Goal: Transaction & Acquisition: Purchase product/service

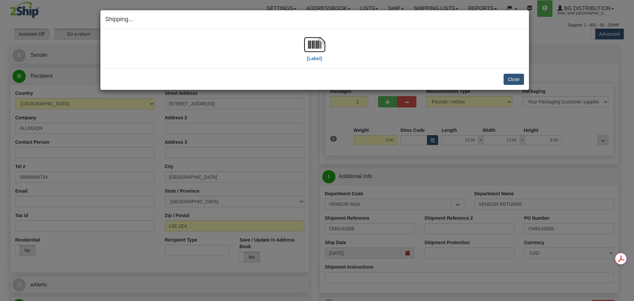
select select "2"
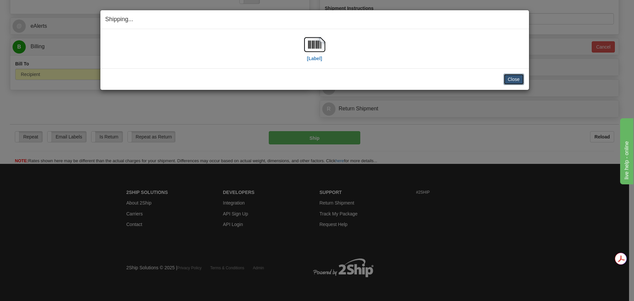
scroll to position [258, 0]
click at [511, 76] on button "Close" at bounding box center [513, 79] width 20 height 11
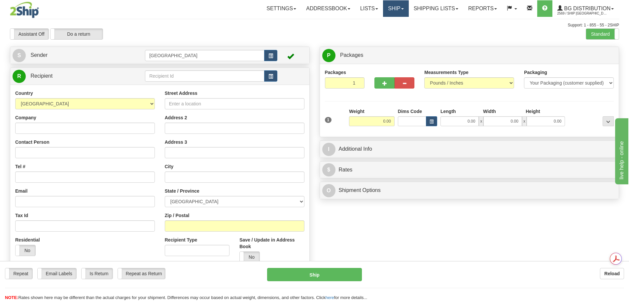
click at [398, 4] on link "Ship" at bounding box center [395, 8] width 25 height 17
click at [433, 13] on link "Shipping lists" at bounding box center [436, 8] width 54 height 17
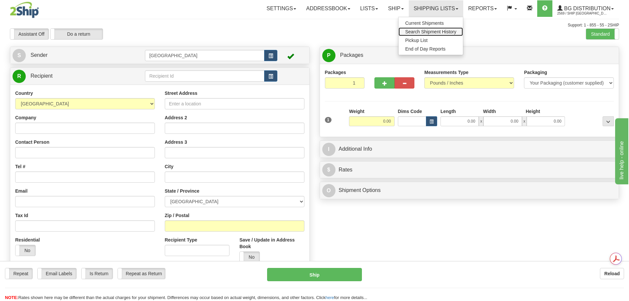
click at [424, 31] on span "Search Shipment History" at bounding box center [430, 31] width 51 height 5
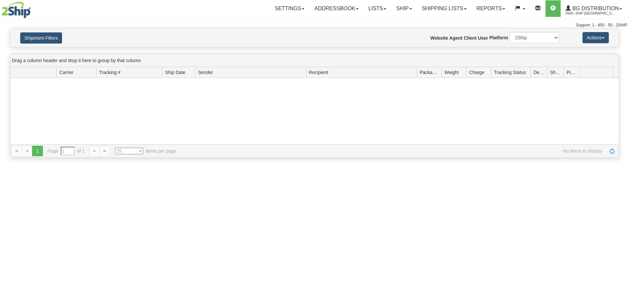
type input "From [DATE] To [DATE]"
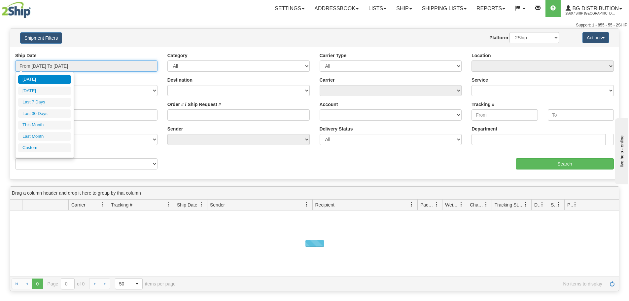
click at [102, 63] on input "From 08/10/2025 To 08/11/2025" at bounding box center [86, 65] width 142 height 11
type input "08/01/2025"
type input "08/31/2025"
type input "[DATE]"
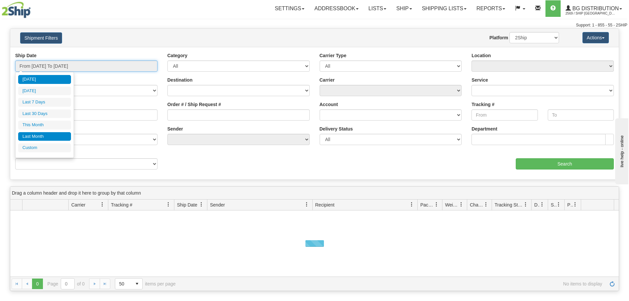
type input "07/01/2025"
type input "07/31/2025"
type input "[DATE]"
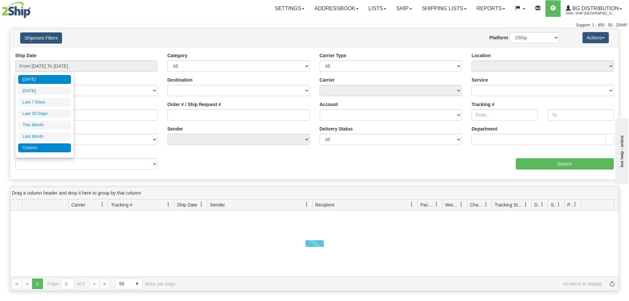
click at [55, 149] on li "Custom" at bounding box center [44, 147] width 53 height 9
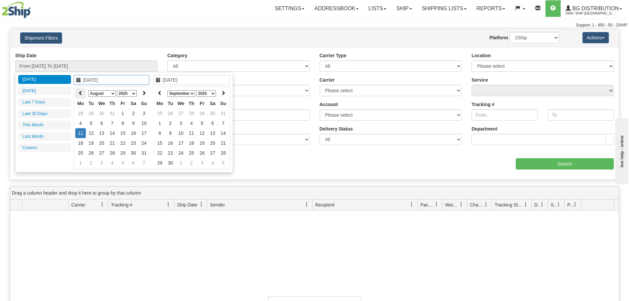
click at [79, 95] on icon at bounding box center [80, 92] width 5 height 5
type input "07/31/2025"
click at [113, 155] on td "31" at bounding box center [112, 153] width 11 height 10
click at [163, 92] on th at bounding box center [159, 93] width 11 height 10
click at [222, 92] on icon at bounding box center [223, 92] width 5 height 5
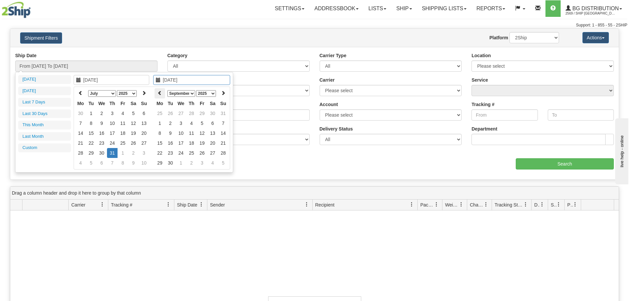
click at [157, 90] on icon at bounding box center [159, 92] width 5 height 5
type input "08/07/2025"
click at [191, 123] on td "7" at bounding box center [191, 123] width 11 height 10
type input "From 07/31/2025 To 08/07/2025"
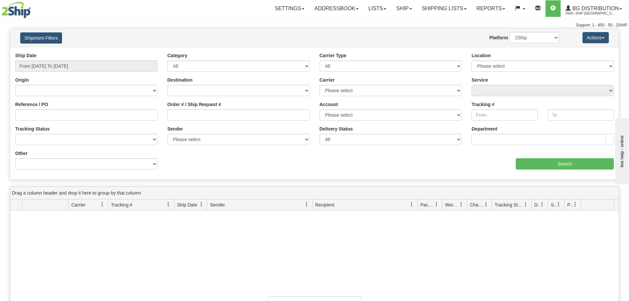
click at [354, 166] on div "aaa Search" at bounding box center [467, 159] width 304 height 19
click at [364, 88] on select "Please select 2SHIP LTL 2Ship Today A&B Courier Ace Courier Canada Post Canpar …" at bounding box center [391, 90] width 142 height 11
select select "11"
click at [320, 85] on select "Please select 2SHIP LTL 2Ship Today A&B Courier Ace Courier Canada Post Canpar …" at bounding box center [391, 90] width 142 height 11
click at [541, 165] on input "Search" at bounding box center [565, 163] width 98 height 11
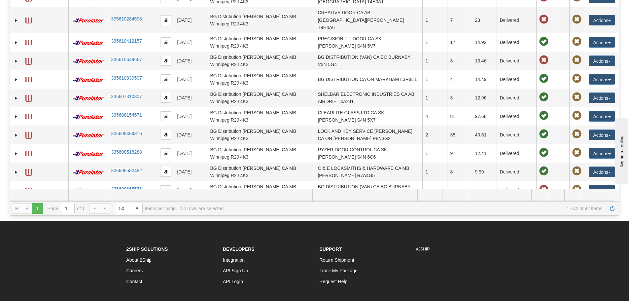
scroll to position [99, 0]
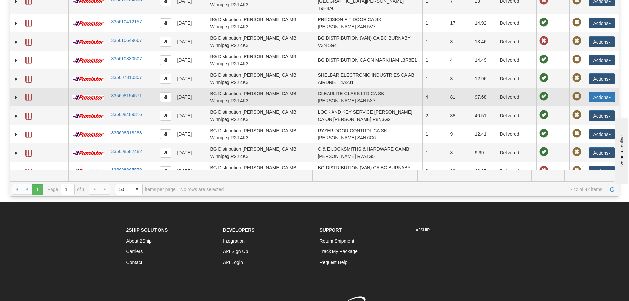
click at [589, 92] on button "Actions" at bounding box center [602, 97] width 26 height 11
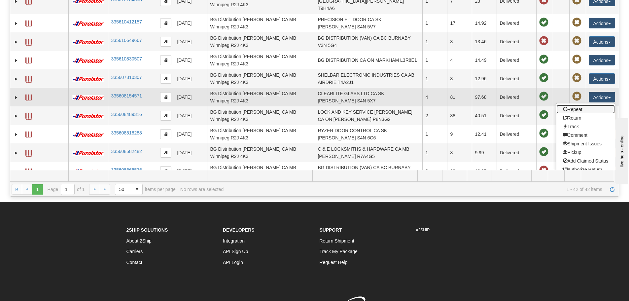
click at [574, 105] on link "Repeat" at bounding box center [585, 109] width 59 height 9
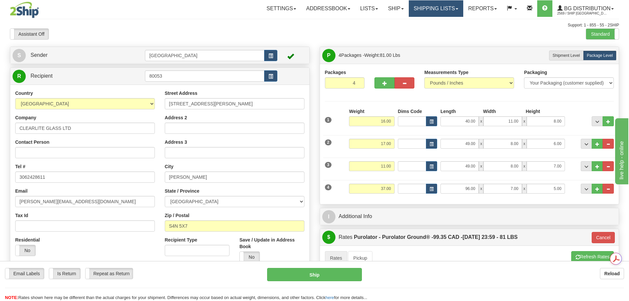
click at [437, 8] on link "Shipping lists" at bounding box center [436, 8] width 54 height 17
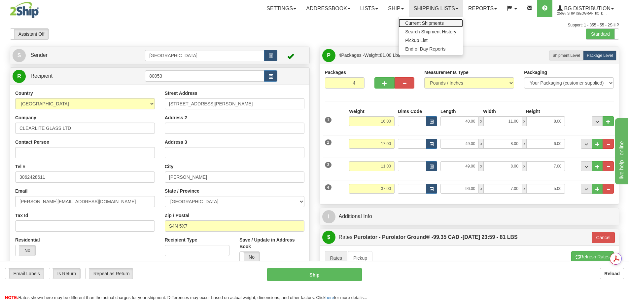
click at [432, 23] on span "Current Shipments" at bounding box center [424, 22] width 39 height 5
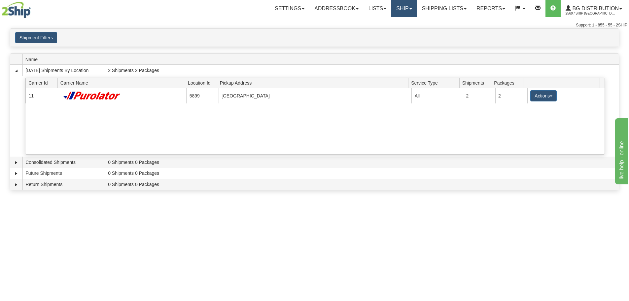
click at [400, 12] on link "Ship" at bounding box center [403, 8] width 25 height 17
click at [397, 24] on link "Ship Screen" at bounding box center [390, 23] width 52 height 9
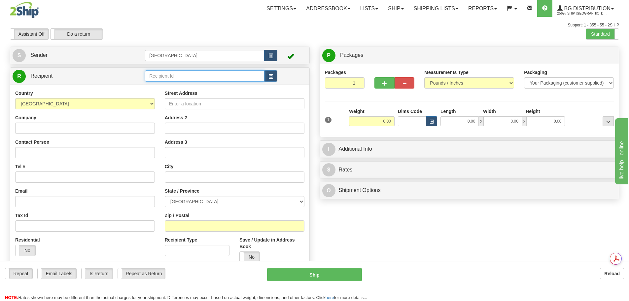
click at [162, 76] on input "text" at bounding box center [204, 75] width 119 height 11
click at [164, 87] on div "80021" at bounding box center [203, 86] width 113 height 7
type input "80021"
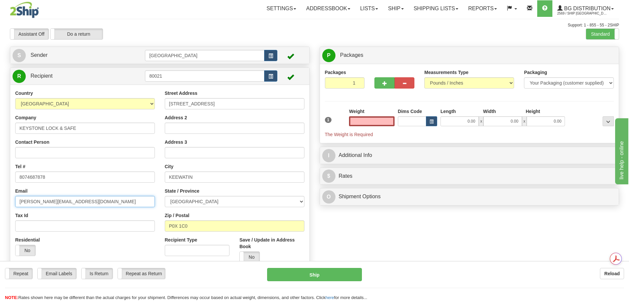
type input "0.00"
drag, startPoint x: 72, startPoint y: 202, endPoint x: 7, endPoint y: 199, distance: 64.8
click at [7, 199] on div "Create a label for the return Create Pickup Without Label S Sender Winnipeg" at bounding box center [160, 161] width 310 height 229
drag, startPoint x: 382, startPoint y: 119, endPoint x: 412, endPoint y: 119, distance: 29.7
click at [412, 119] on div "1 Weight 0.00 Dims Code 0.00" at bounding box center [469, 123] width 292 height 30
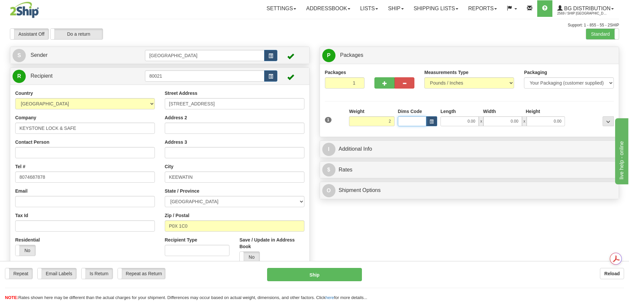
type input "2.00"
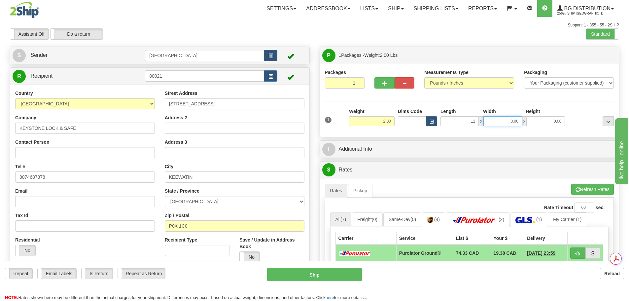
type input "12.00"
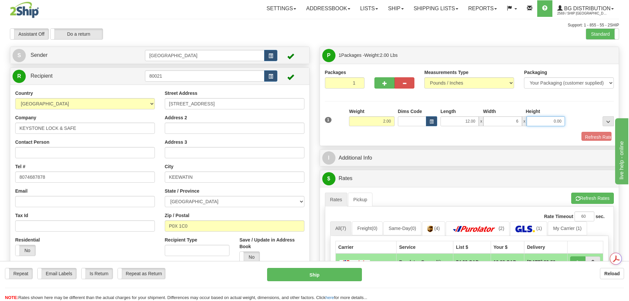
type input "6.00"
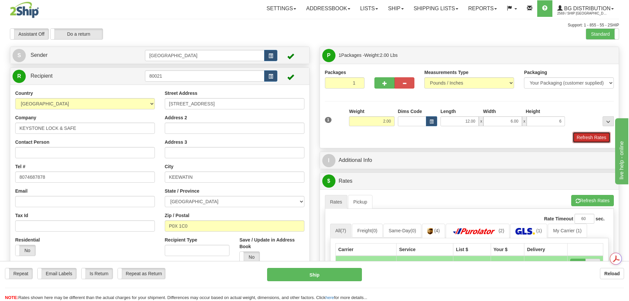
type input "6.00"
click at [582, 137] on button "Refresh Rates" at bounding box center [591, 137] width 38 height 11
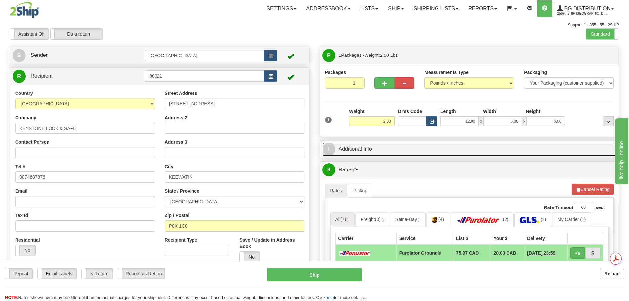
click at [410, 149] on link "I Additional Info" at bounding box center [469, 149] width 294 height 14
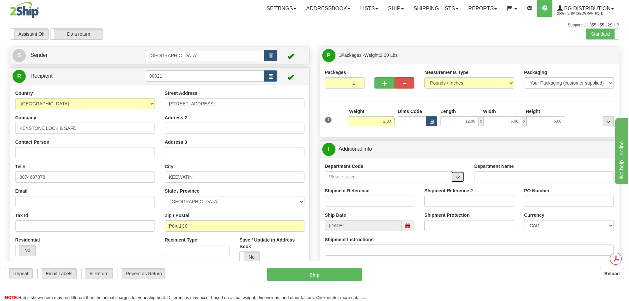
click at [460, 178] on button "button" at bounding box center [457, 176] width 13 height 11
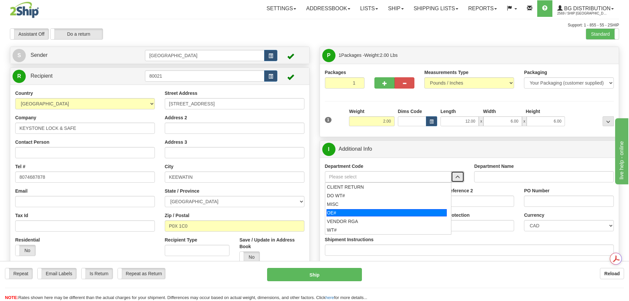
click at [350, 215] on div "OE#" at bounding box center [386, 212] width 120 height 7
type input "OE#"
type input "ORDERS"
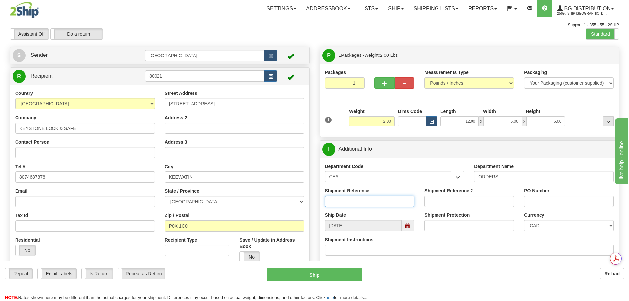
click at [345, 203] on input "Shipment Reference" at bounding box center [370, 200] width 90 height 11
type input "90039609-00"
type input "d"
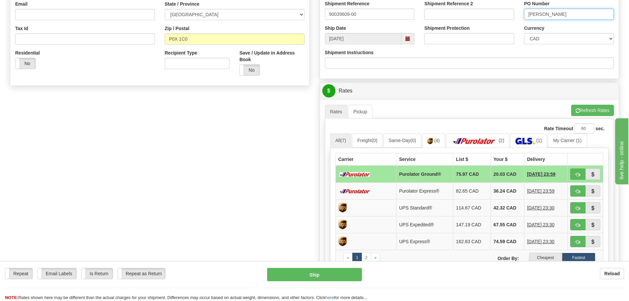
scroll to position [198, 0]
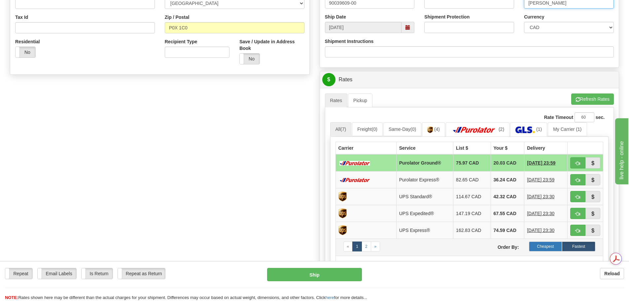
type input "[PERSON_NAME]"
click at [545, 248] on label "Cheapest" at bounding box center [545, 246] width 33 height 10
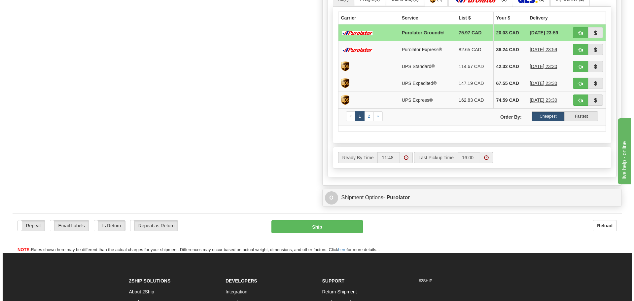
scroll to position [330, 0]
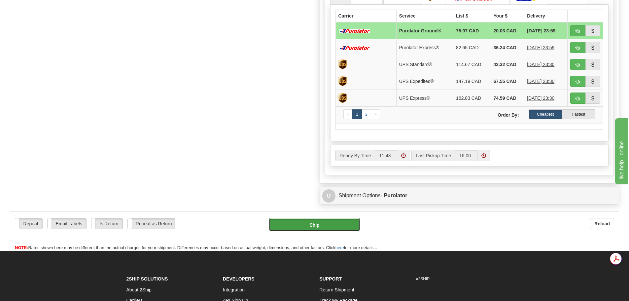
click at [312, 226] on button "Ship" at bounding box center [314, 224] width 91 height 13
type input "260"
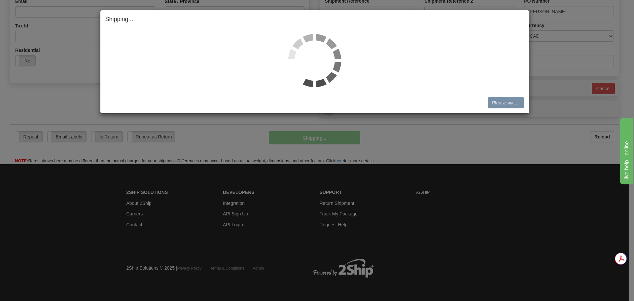
scroll to position [190, 0]
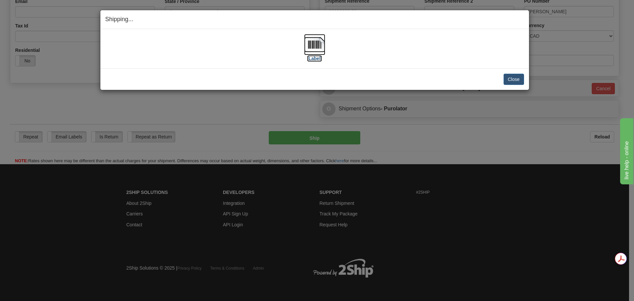
click at [308, 46] on img at bounding box center [314, 44] width 21 height 21
click at [513, 78] on button "Close" at bounding box center [513, 79] width 20 height 11
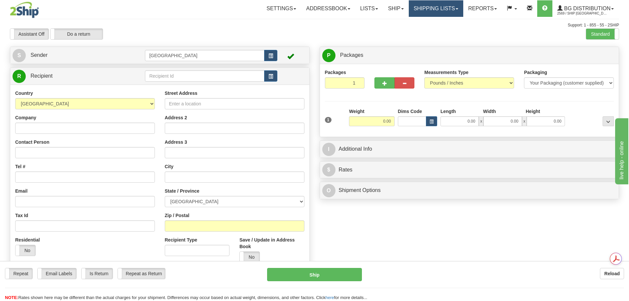
click at [444, 7] on link "Shipping lists" at bounding box center [436, 8] width 54 height 17
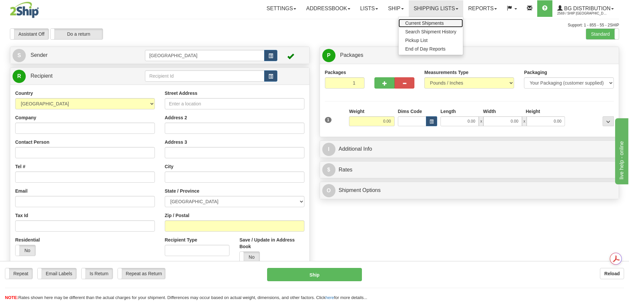
click at [431, 25] on span "Current Shipments" at bounding box center [424, 22] width 39 height 5
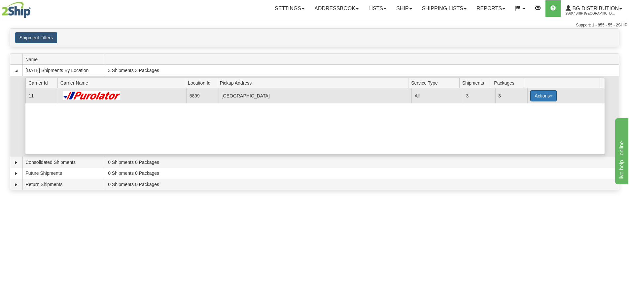
click at [536, 96] on button "Actions" at bounding box center [543, 95] width 26 height 11
click at [533, 107] on link "Details" at bounding box center [529, 108] width 53 height 9
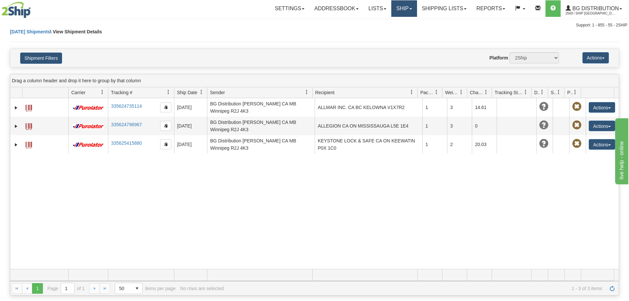
click at [406, 12] on link "Ship" at bounding box center [403, 8] width 25 height 17
click at [398, 24] on link "Ship Screen" at bounding box center [390, 23] width 52 height 9
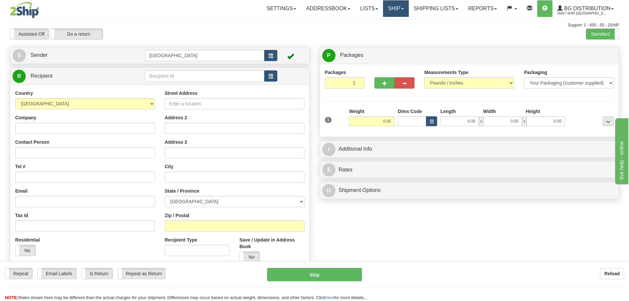
click at [397, 12] on link "Ship" at bounding box center [395, 8] width 25 height 17
click at [436, 7] on link "Shipping lists" at bounding box center [436, 8] width 54 height 17
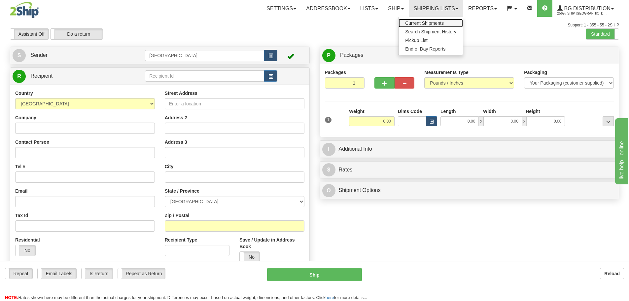
click at [429, 20] on link "Current Shipments" at bounding box center [430, 23] width 64 height 9
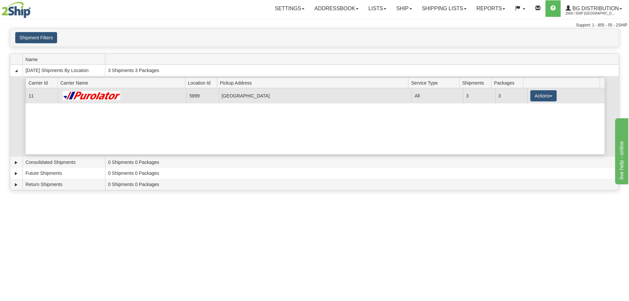
click at [544, 102] on td "Actions Details Close Pickup Zip Print" at bounding box center [565, 95] width 77 height 15
click at [542, 94] on button "Actions" at bounding box center [543, 95] width 26 height 11
click at [533, 105] on link "Details" at bounding box center [529, 108] width 53 height 9
